Goal: Check status: Check status

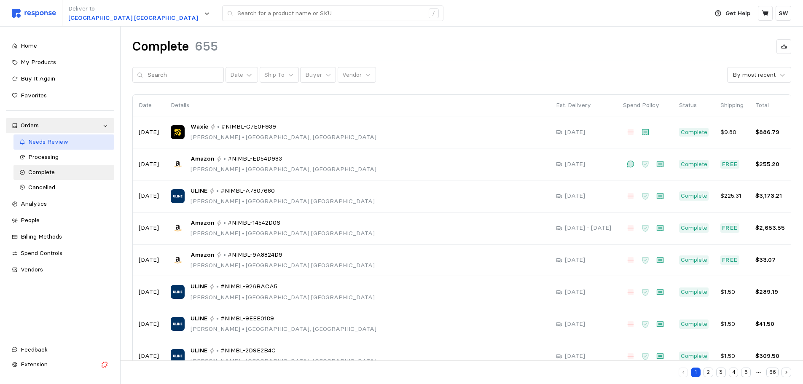
click at [53, 145] on span "Needs Review" at bounding box center [48, 142] width 40 height 8
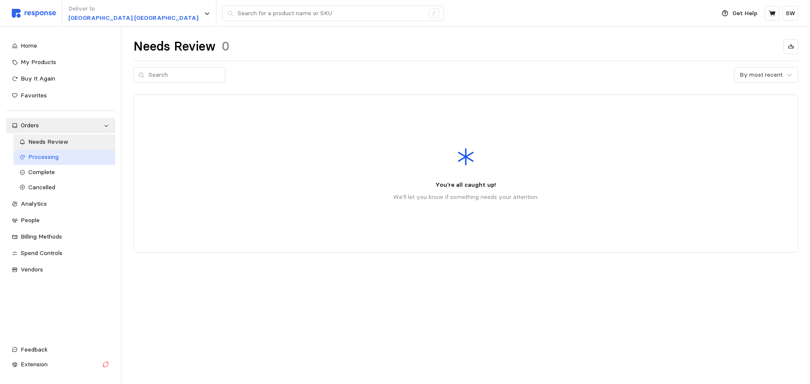
click at [48, 157] on span "Processing" at bounding box center [43, 157] width 30 height 8
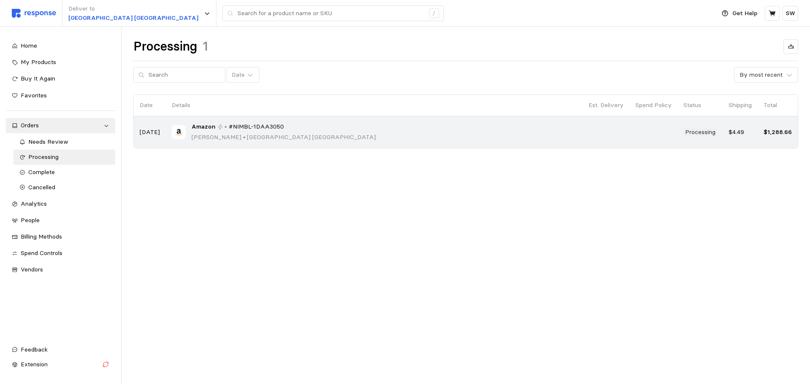
click at [353, 132] on div "Amazon • #NIMBL-1DAA3050 [PERSON_NAME] • [GEOGRAPHIC_DATA]" at bounding box center [374, 132] width 405 height 20
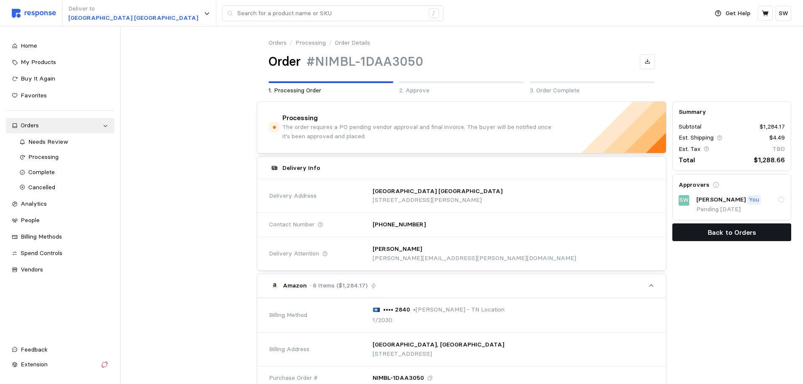
click at [716, 230] on p "Back to Orders" at bounding box center [732, 232] width 48 height 11
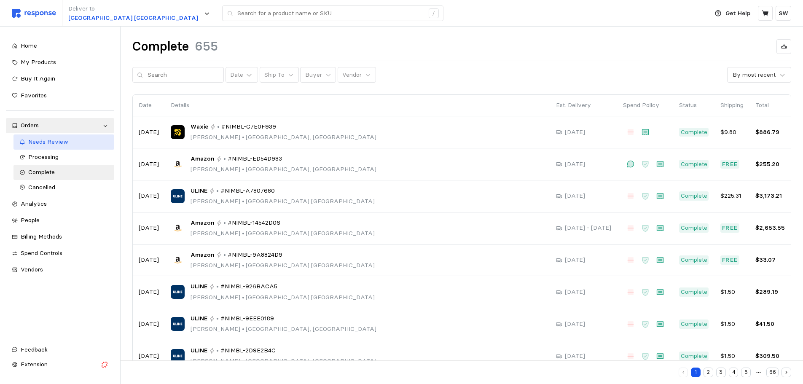
click at [49, 138] on span "Needs Review" at bounding box center [48, 142] width 40 height 8
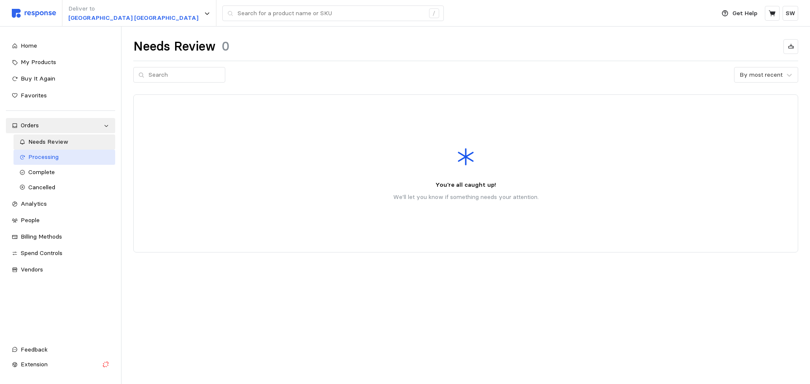
click at [53, 156] on span "Processing" at bounding box center [43, 157] width 30 height 8
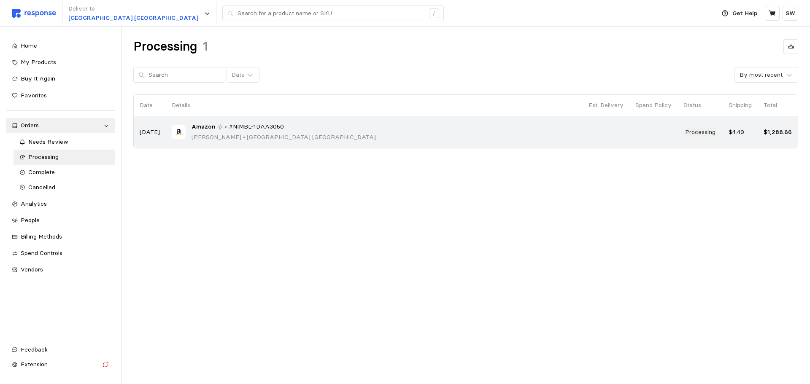
click at [270, 132] on div "Amazon • #NIMBL-1DAA3050 [PERSON_NAME] • [GEOGRAPHIC_DATA]" at bounding box center [283, 132] width 184 height 20
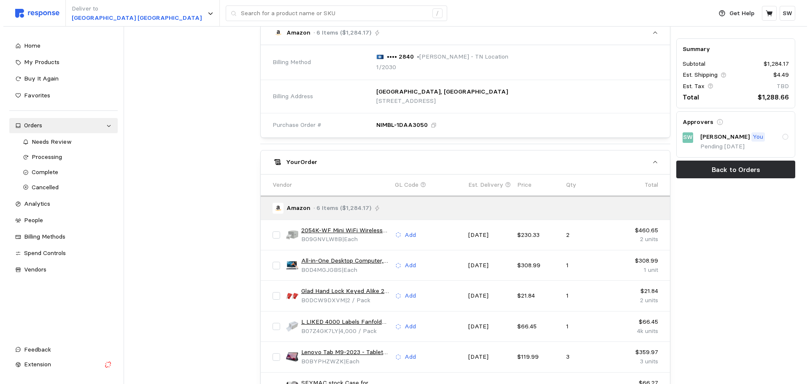
scroll to position [337, 0]
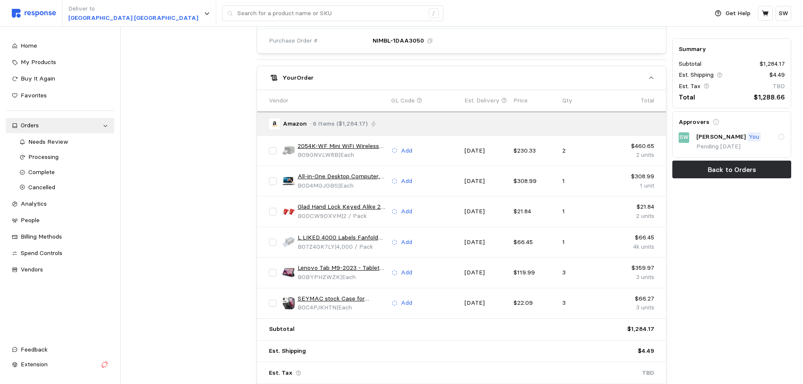
click at [366, 172] on link "All-in-One Desktop Computer, 22" FHD All-in-One PC Touchscreen 8GB RAM 512GB RO…" at bounding box center [342, 176] width 88 height 9
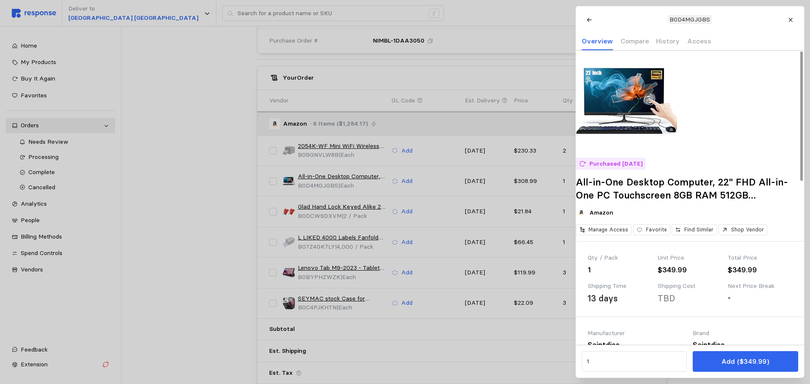
click at [630, 128] on img at bounding box center [626, 101] width 101 height 101
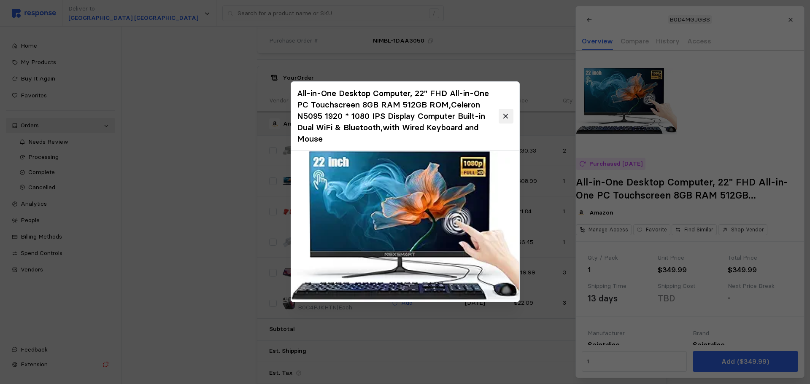
click at [511, 112] on button at bounding box center [505, 116] width 15 height 15
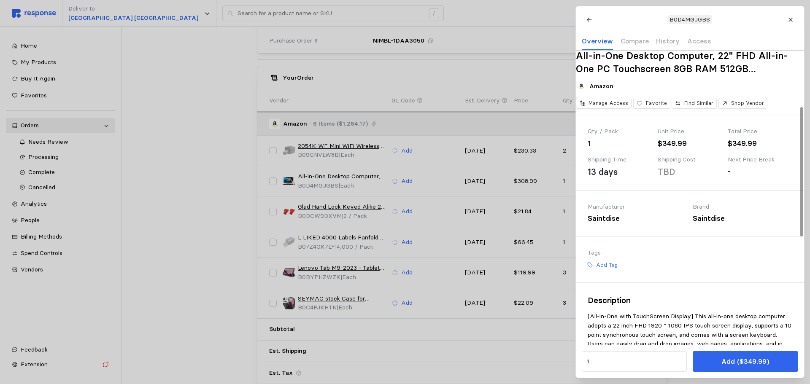
scroll to position [295, 0]
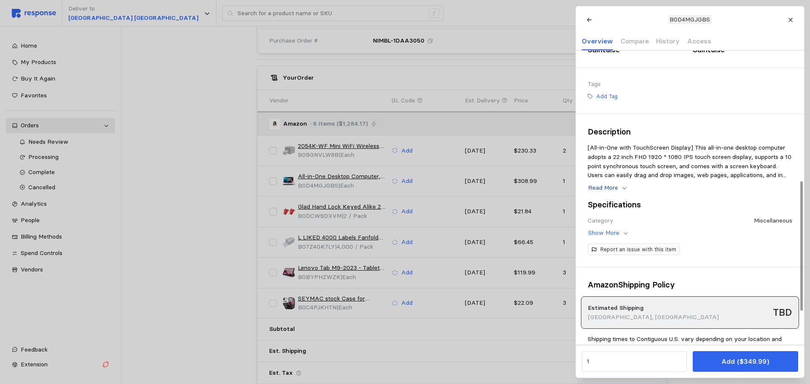
click at [619, 193] on button "Read More" at bounding box center [607, 188] width 40 height 10
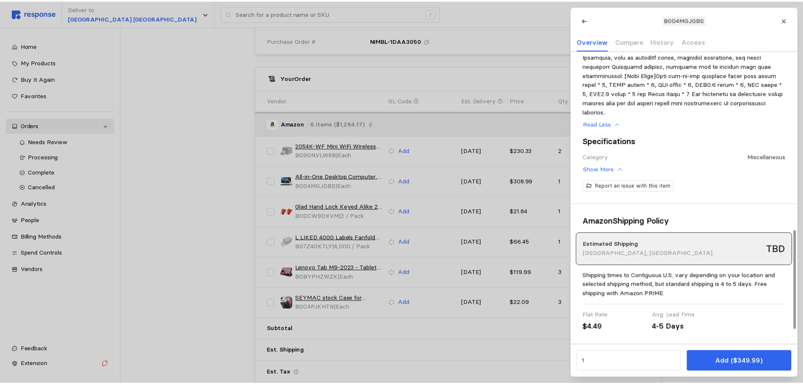
scroll to position [403, 0]
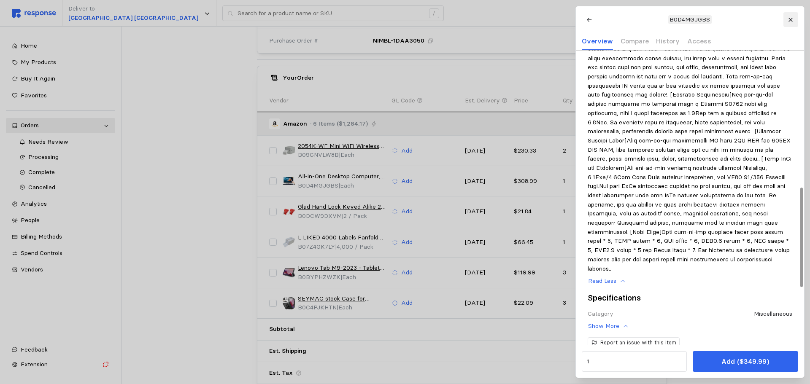
click at [786, 19] on button at bounding box center [790, 19] width 15 height 15
